Goal: Navigation & Orientation: Understand site structure

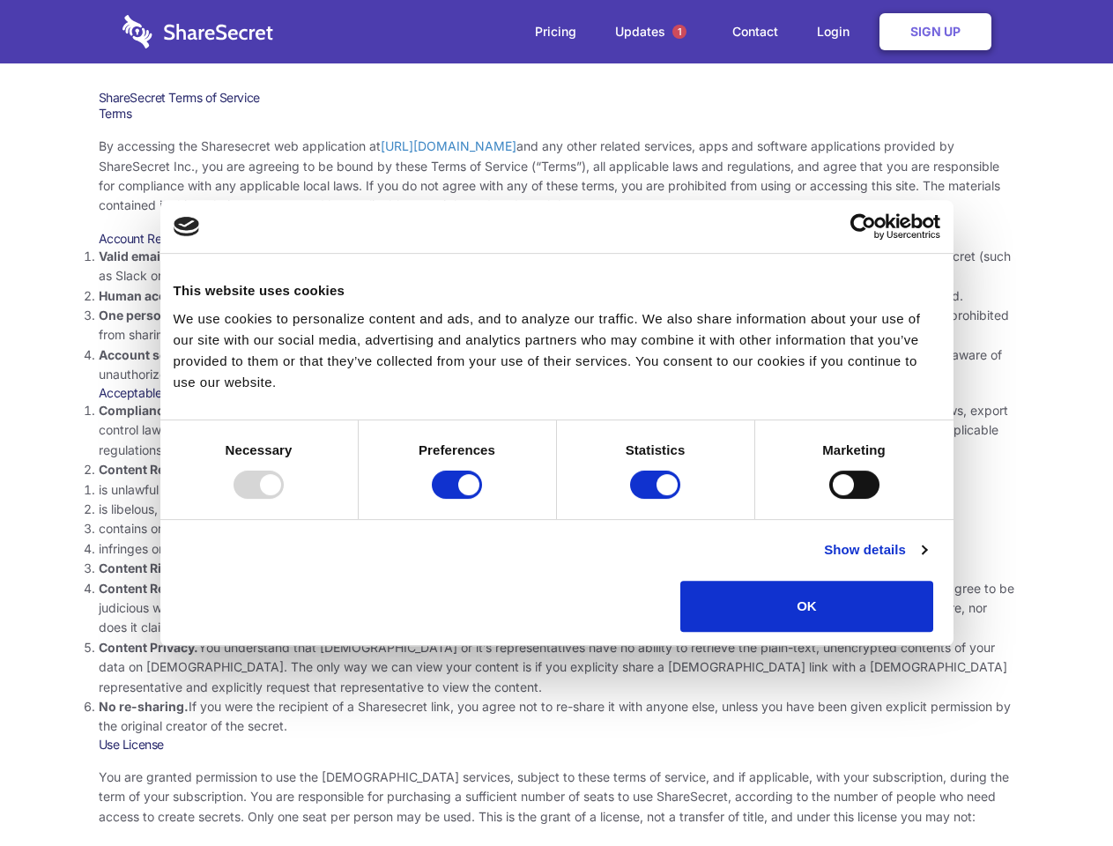
click at [556, 423] on li "Compliance with local laws and regulations. Your use of the Sharesecret must no…" at bounding box center [557, 430] width 916 height 59
click at [284, 499] on div at bounding box center [258, 484] width 50 height 28
click at [482, 499] on input "Preferences" at bounding box center [457, 484] width 50 height 28
checkbox input "false"
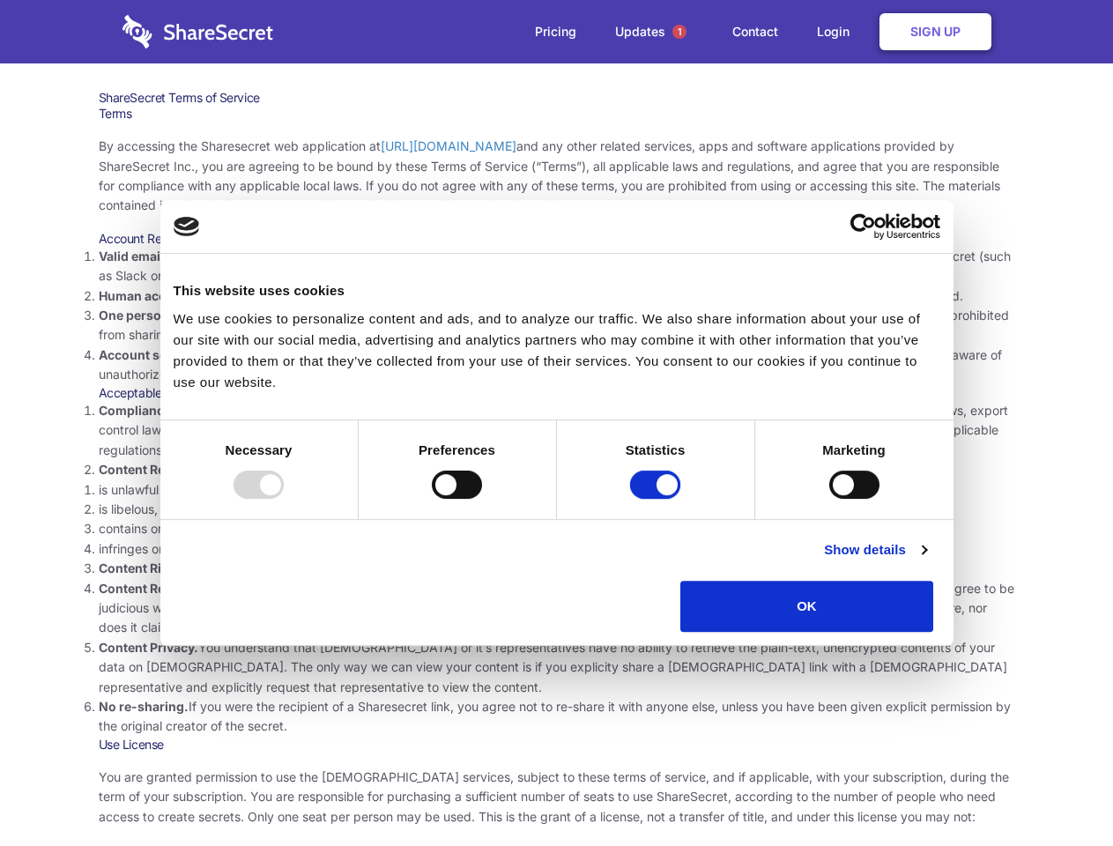
click at [657, 499] on input "Statistics" at bounding box center [655, 484] width 50 height 28
checkbox input "false"
click at [829, 499] on input "Marketing" at bounding box center [854, 484] width 50 height 28
checkbox input "true"
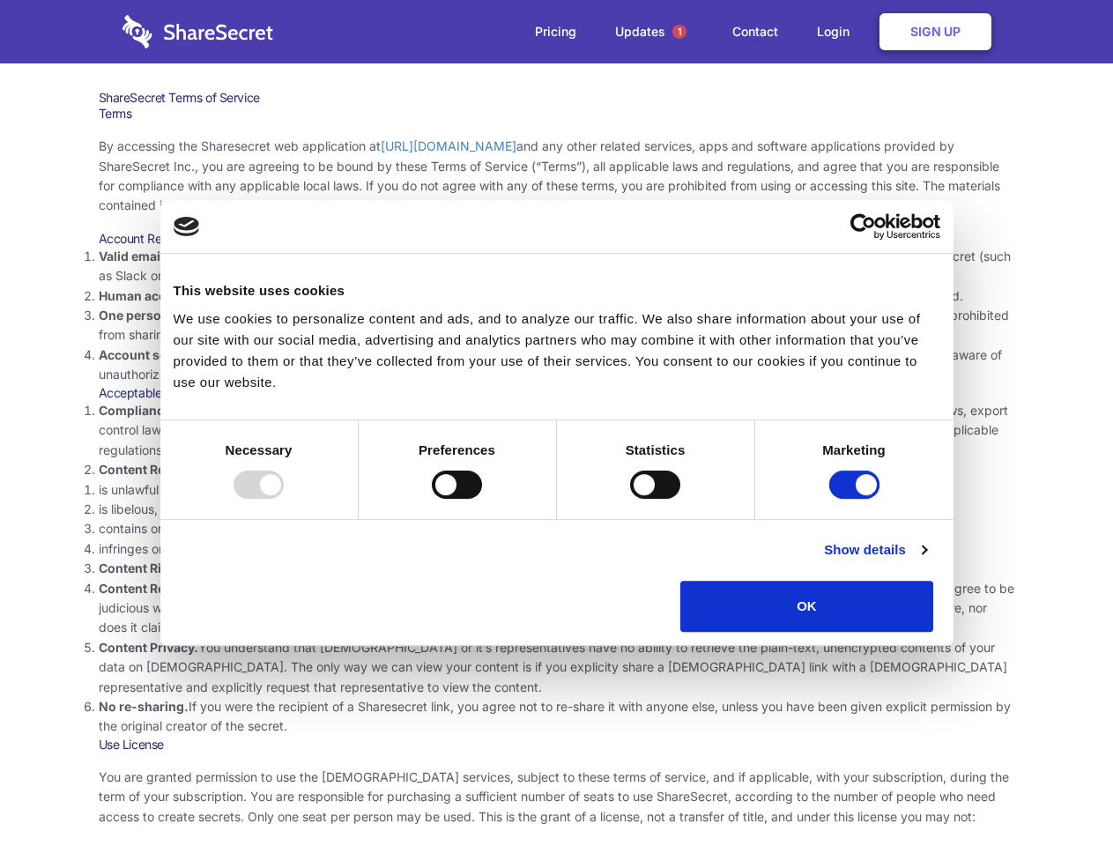
checkbox input "true"
click at [926, 560] on link "Show details" at bounding box center [875, 549] width 102 height 21
